Goal: Task Accomplishment & Management: Complete application form

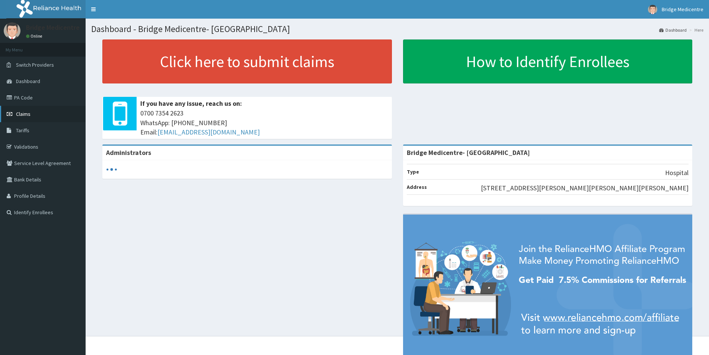
click at [31, 112] on link "Claims" at bounding box center [43, 114] width 86 height 16
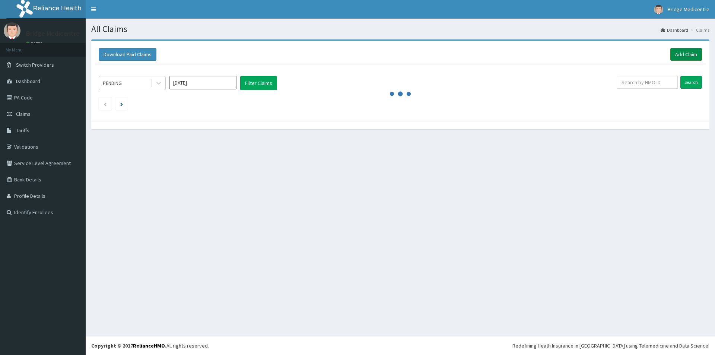
click at [683, 53] on link "Add Claim" at bounding box center [686, 54] width 32 height 13
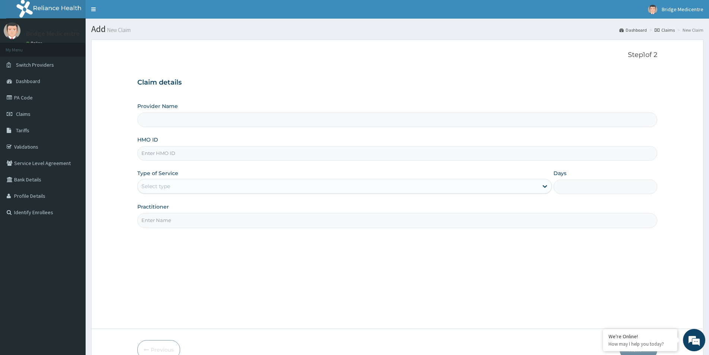
type input "Bridge Medicentre- [GEOGRAPHIC_DATA]"
paste input "TBC/10273/A"
type input "TBC/10273/A"
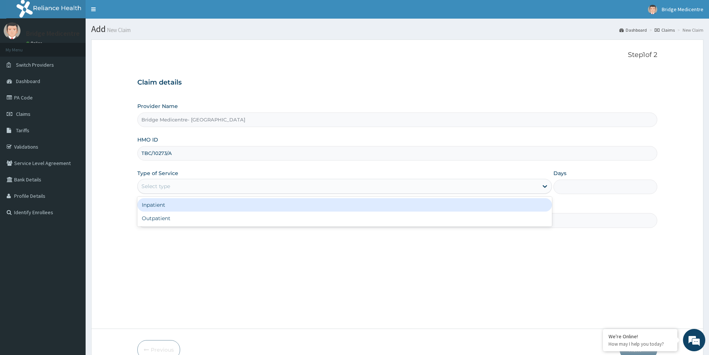
click at [220, 186] on div "Select type" at bounding box center [338, 186] width 400 height 12
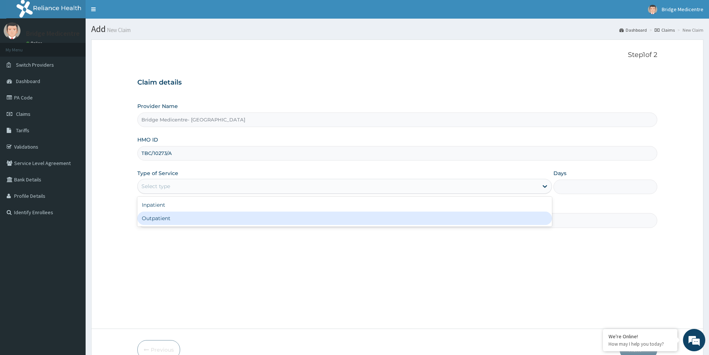
click at [208, 218] on div "Outpatient" at bounding box center [344, 217] width 415 height 13
type input "1"
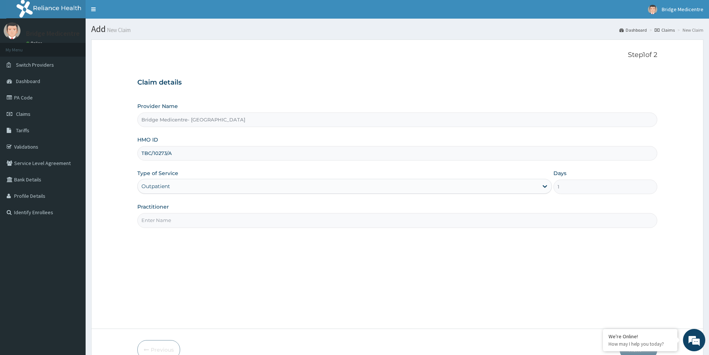
click at [343, 225] on input "Practitioner" at bounding box center [397, 220] width 520 height 15
type input "[PERSON_NAME]"
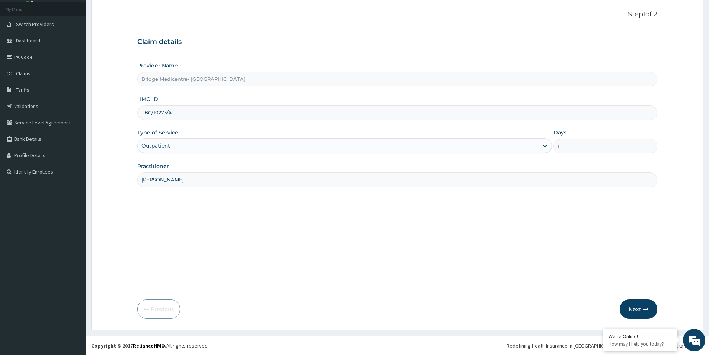
click at [648, 325] on form "Step 1 of 2 Claim details Provider Name Bridge Medicentre- [GEOGRAPHIC_DATA] HM…" at bounding box center [397, 164] width 612 height 331
click at [644, 316] on button "Next" at bounding box center [639, 308] width 38 height 19
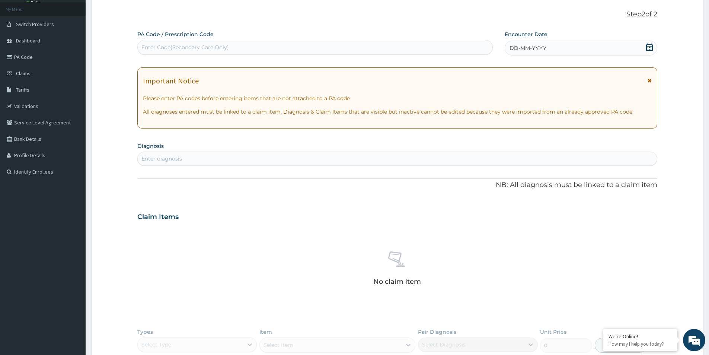
click at [648, 49] on icon at bounding box center [649, 47] width 7 height 7
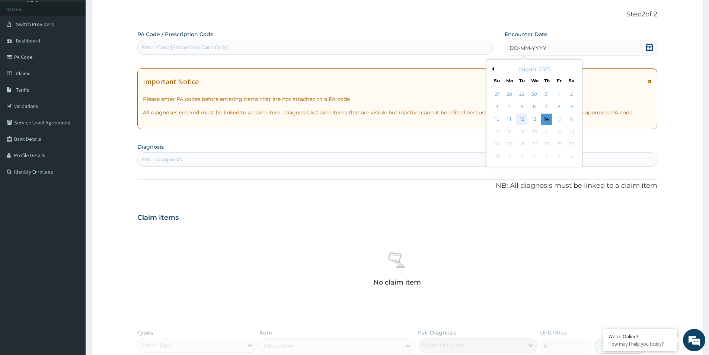
click at [525, 118] on div "12" at bounding box center [522, 119] width 11 height 11
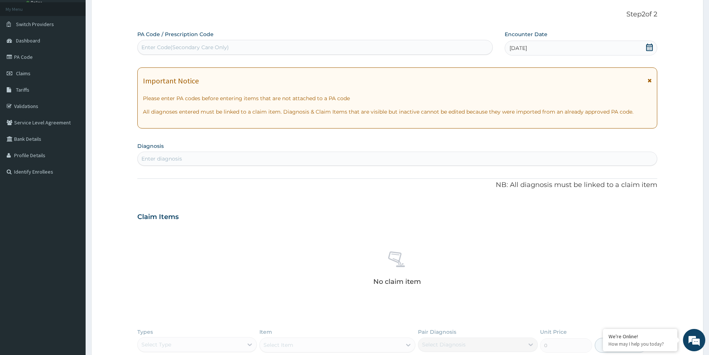
click at [390, 166] on div "PA Code / Prescription Code Enter Code(Secondary Care Only) Encounter Date [DAT…" at bounding box center [397, 220] width 520 height 378
click at [371, 154] on div "Enter diagnosis" at bounding box center [397, 159] width 519 height 12
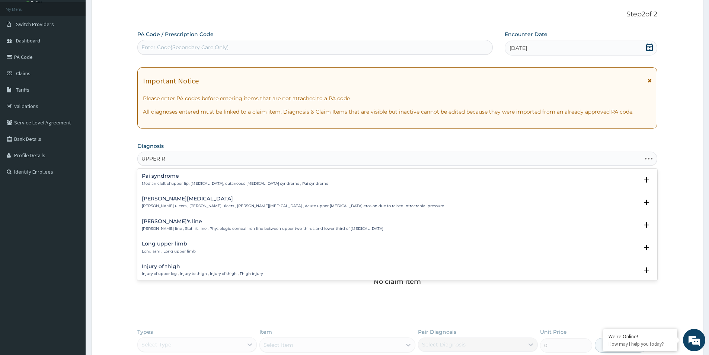
type input "UPPER RE"
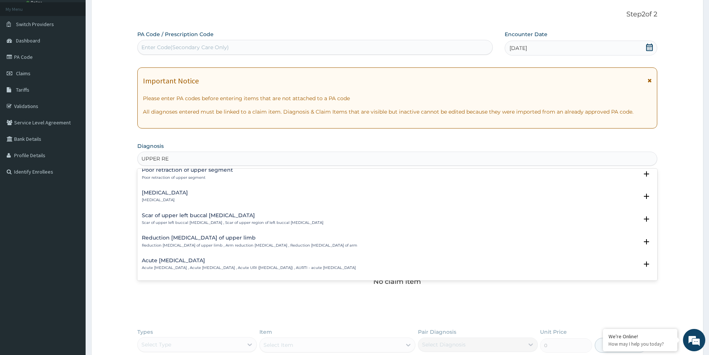
scroll to position [149, 0]
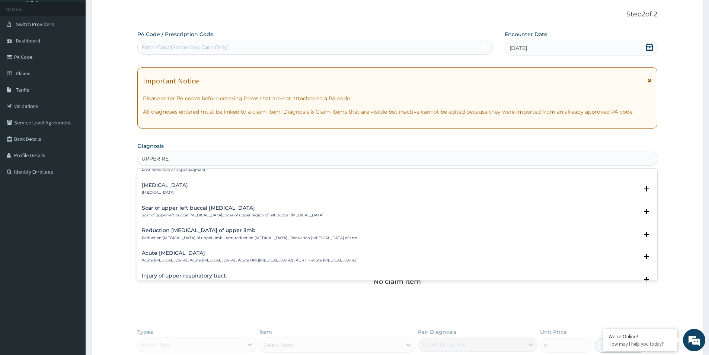
click at [292, 258] on p "Acute [MEDICAL_DATA] , Acute [MEDICAL_DATA] , Acute URI ([MEDICAL_DATA]) , AURT…" at bounding box center [249, 260] width 214 height 5
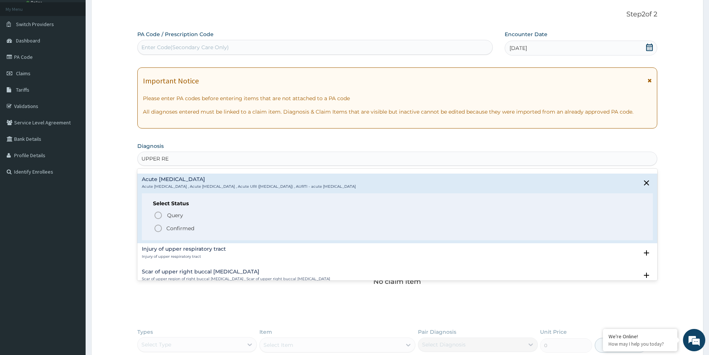
scroll to position [223, 0]
click at [163, 227] on span "Confirmed" at bounding box center [398, 227] width 488 height 9
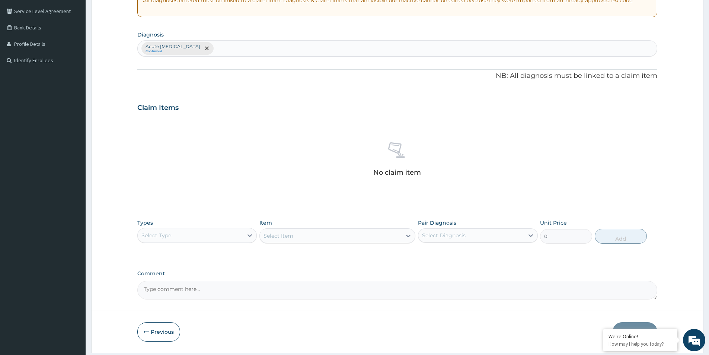
scroll to position [152, 0]
click at [223, 235] on div "Select Type" at bounding box center [190, 235] width 105 height 12
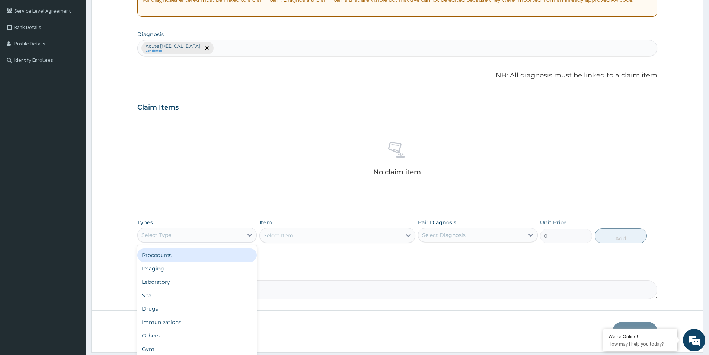
click at [201, 255] on div "Procedures" at bounding box center [196, 254] width 119 height 13
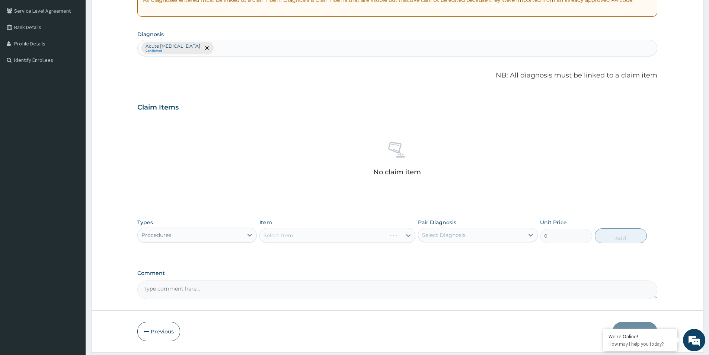
click at [325, 240] on div "Select Item" at bounding box center [337, 235] width 156 height 15
click at [325, 239] on div "Select Item" at bounding box center [337, 235] width 156 height 15
click at [396, 235] on div "Select Item" at bounding box center [331, 235] width 142 height 12
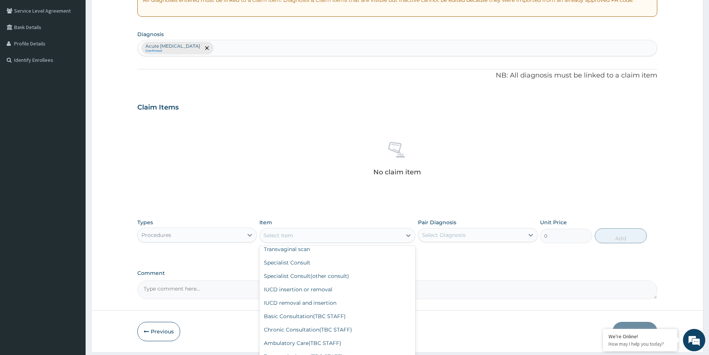
scroll to position [74, 0]
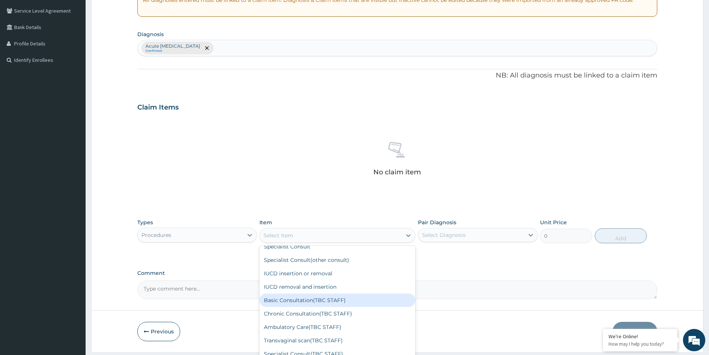
click at [324, 300] on div "Basic Consultation(TBC STAFF)" at bounding box center [337, 299] width 156 height 13
type input "6000"
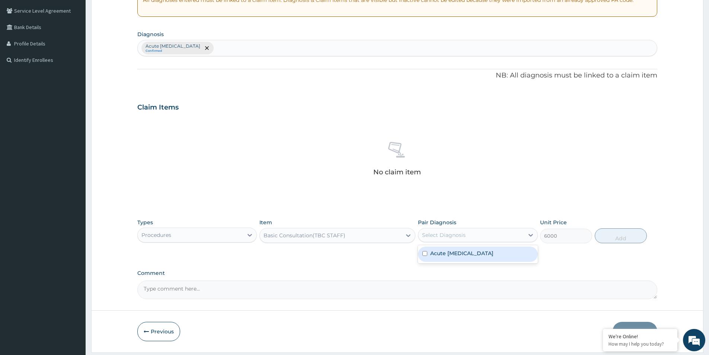
click at [503, 230] on div "Select Diagnosis" at bounding box center [470, 235] width 105 height 12
click at [421, 253] on div "Acute [MEDICAL_DATA]" at bounding box center [477, 253] width 119 height 15
checkbox input "true"
click at [626, 246] on div "Types Procedures Item Basic Consultation(TBC STAFF) Pair Diagnosis option Acute…" at bounding box center [397, 231] width 520 height 32
click at [624, 232] on button "Add" at bounding box center [621, 235] width 52 height 15
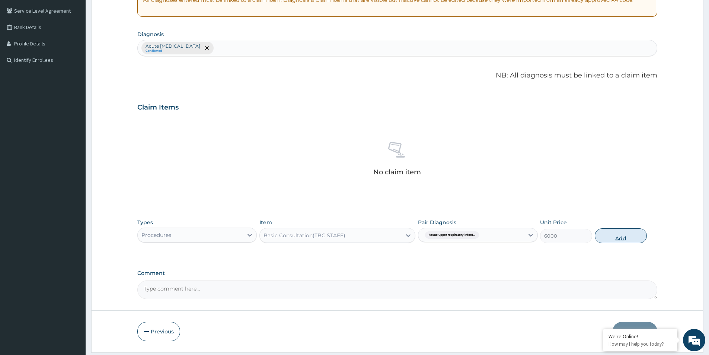
type input "0"
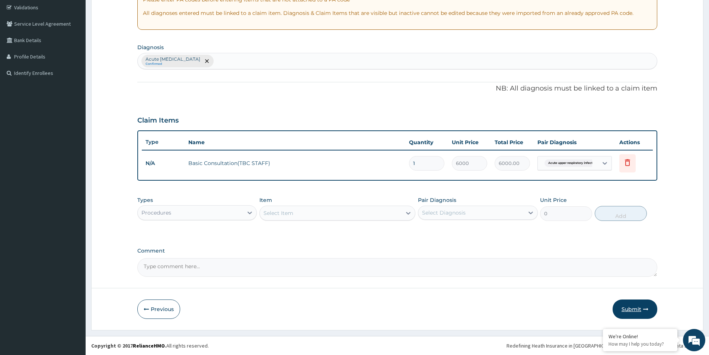
click at [635, 303] on button "Submit" at bounding box center [635, 308] width 45 height 19
